Goal: Communication & Community: Connect with others

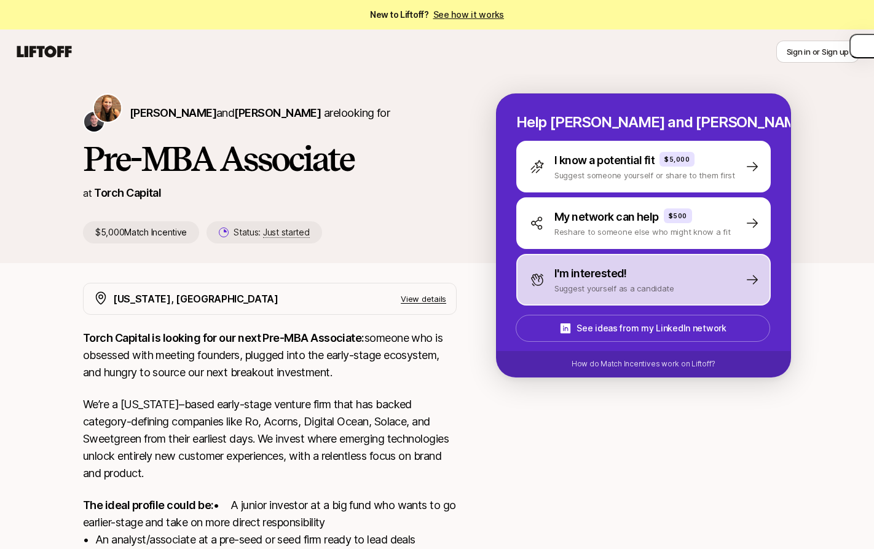
click at [616, 270] on p "I'm interested!" at bounding box center [591, 273] width 73 height 17
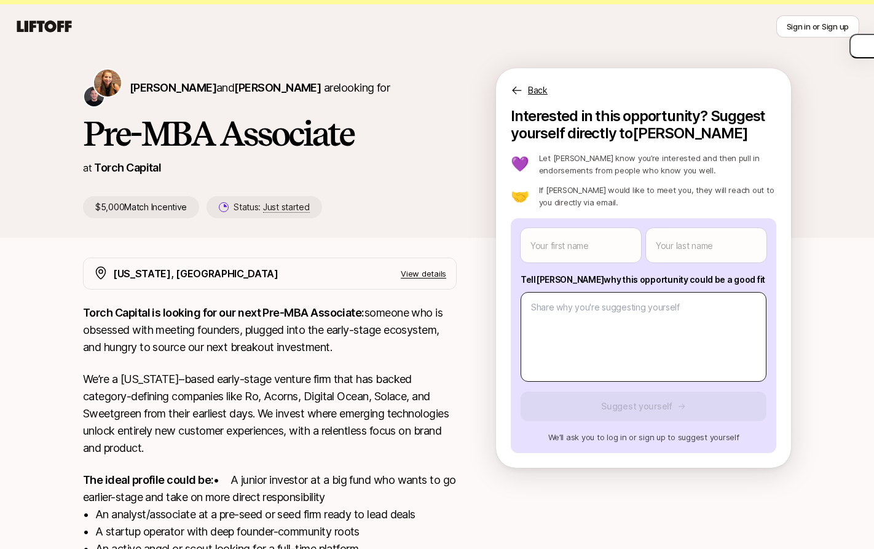
scroll to position [26, 0]
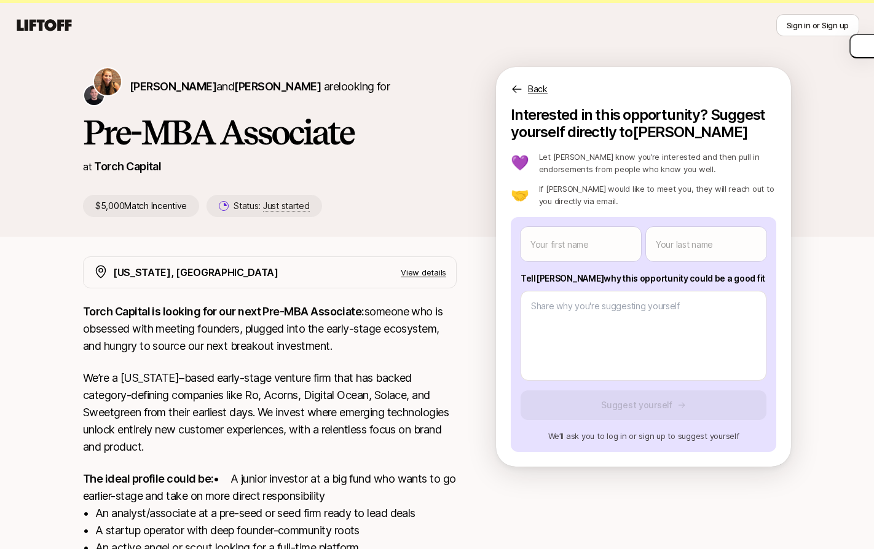
click at [595, 159] on p "Let [PERSON_NAME] know you’re interested and then pull in endorsements from peo…" at bounding box center [657, 163] width 237 height 25
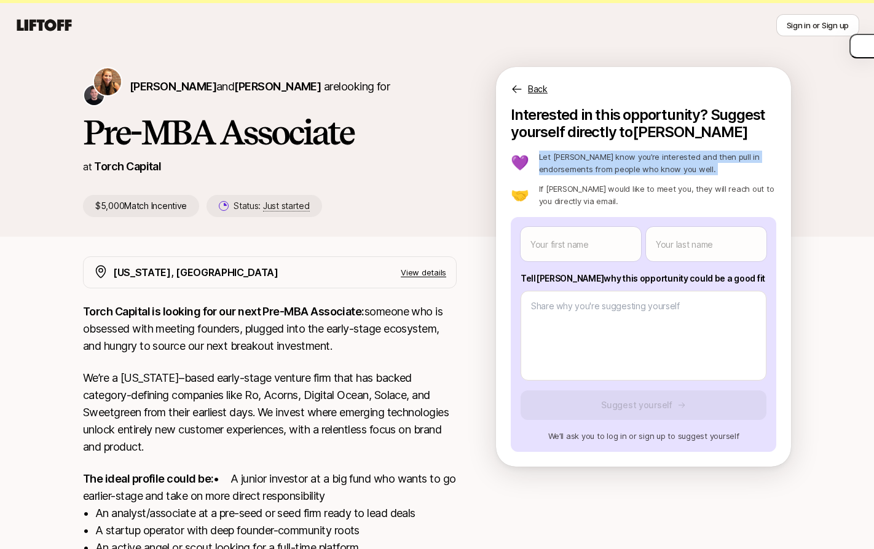
click at [595, 159] on p "Let [PERSON_NAME] know you’re interested and then pull in endorsements from peo…" at bounding box center [657, 163] width 237 height 25
click at [574, 159] on p "Let [PERSON_NAME] know you’re interested and then pull in endorsements from peo…" at bounding box center [657, 163] width 237 height 25
drag, startPoint x: 558, startPoint y: 159, endPoint x: 644, endPoint y: 169, distance: 87.2
click at [644, 169] on p "Let [PERSON_NAME] know you’re interested and then pull in endorsements from peo…" at bounding box center [657, 163] width 237 height 25
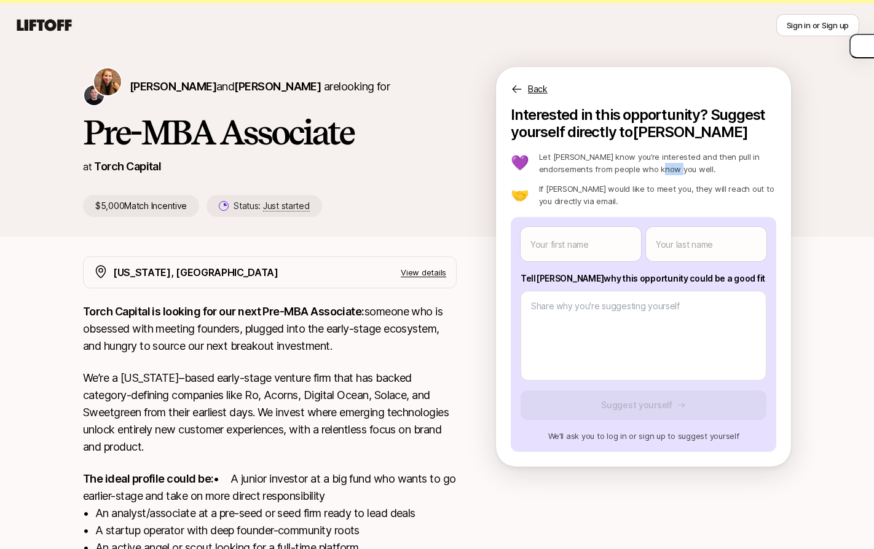
click at [644, 169] on p "Let [PERSON_NAME] know you’re interested and then pull in endorsements from peo…" at bounding box center [657, 163] width 237 height 25
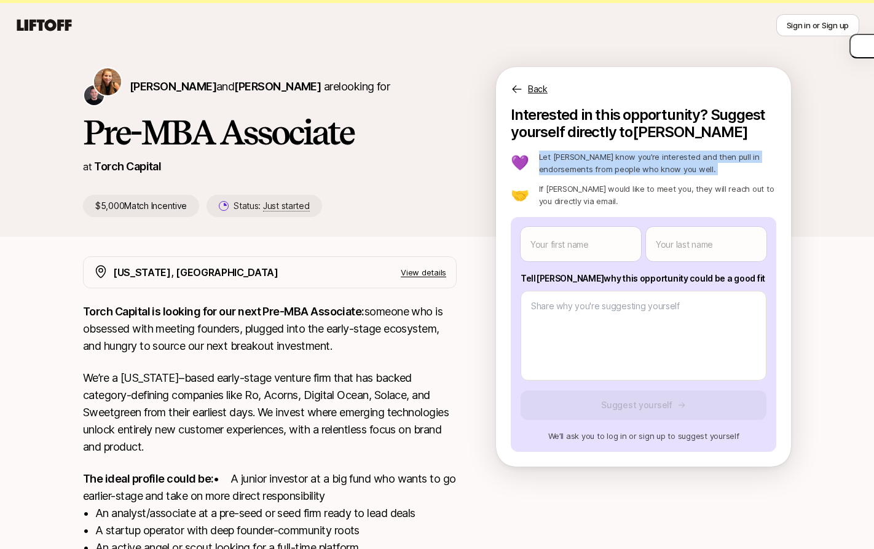
click at [644, 169] on p "Let [PERSON_NAME] know you’re interested and then pull in endorsements from peo…" at bounding box center [657, 163] width 237 height 25
click at [634, 169] on p "Let [PERSON_NAME] know you’re interested and then pull in endorsements from peo…" at bounding box center [657, 163] width 237 height 25
drag, startPoint x: 638, startPoint y: 169, endPoint x: 539, endPoint y: 157, distance: 99.7
click at [539, 157] on p "Let [PERSON_NAME] know you’re interested and then pull in endorsements from peo…" at bounding box center [657, 163] width 237 height 25
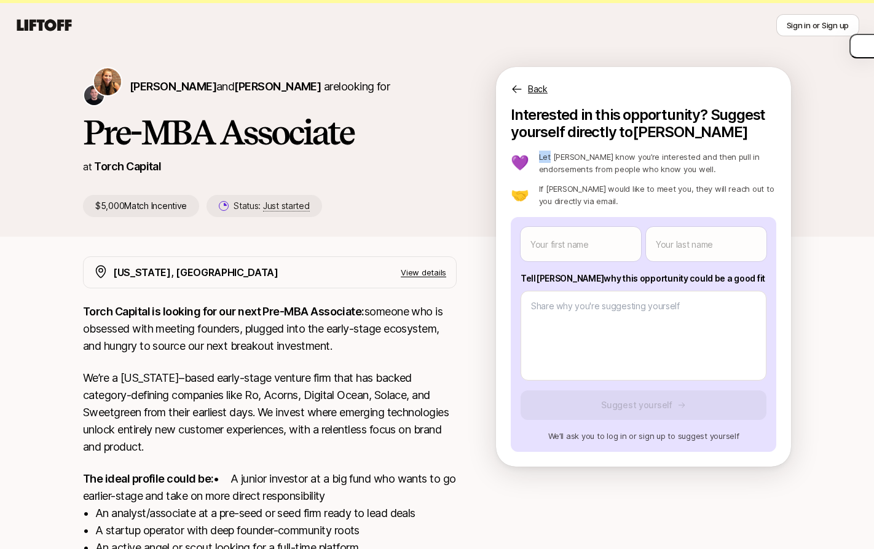
click at [539, 157] on p "Let [PERSON_NAME] know you’re interested and then pull in endorsements from peo…" at bounding box center [657, 163] width 237 height 25
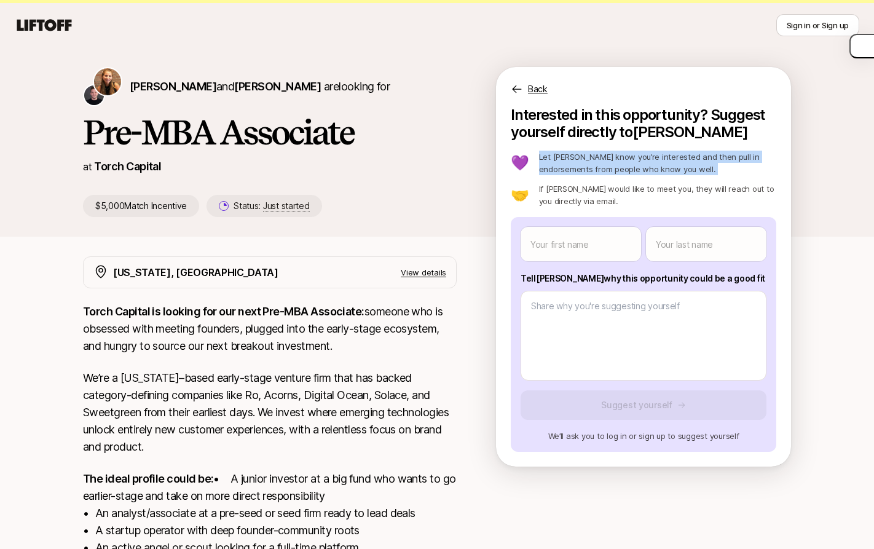
click at [539, 157] on p "Let [PERSON_NAME] know you’re interested and then pull in endorsements from peo…" at bounding box center [657, 163] width 237 height 25
drag, startPoint x: 550, startPoint y: 157, endPoint x: 581, endPoint y: 168, distance: 33.5
click at [581, 168] on p "Let [PERSON_NAME] know you’re interested and then pull in endorsements from peo…" at bounding box center [657, 163] width 237 height 25
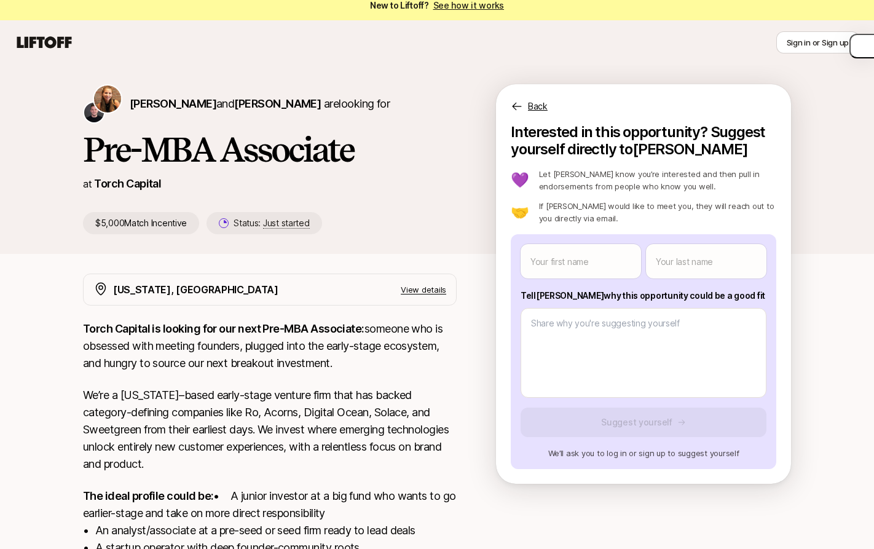
scroll to position [0, 0]
